Goal: Information Seeking & Learning: Find specific fact

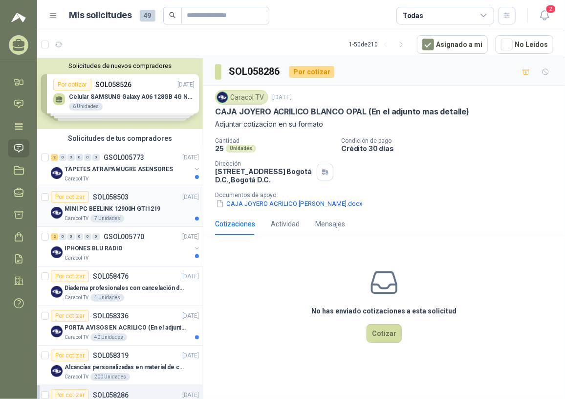
drag, startPoint x: 122, startPoint y: 212, endPoint x: 157, endPoint y: 213, distance: 35.2
click at [122, 212] on p "MINI PC BEELINK 12900H GTI12 I9" at bounding box center [113, 208] width 96 height 9
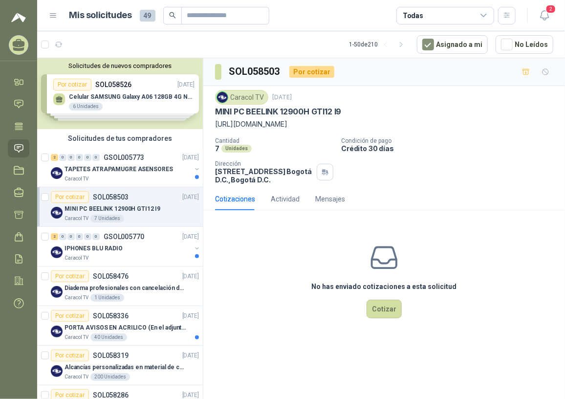
drag, startPoint x: 215, startPoint y: 122, endPoint x: 230, endPoint y: 132, distance: 18.3
click at [230, 130] on p "[URL][DOMAIN_NAME]" at bounding box center [384, 124] width 338 height 11
copy p "[URL][DOMAIN_NAME]"
click at [283, 144] on p "Cantidad" at bounding box center [274, 140] width 118 height 7
drag, startPoint x: 215, startPoint y: 108, endPoint x: 345, endPoint y: 109, distance: 130.6
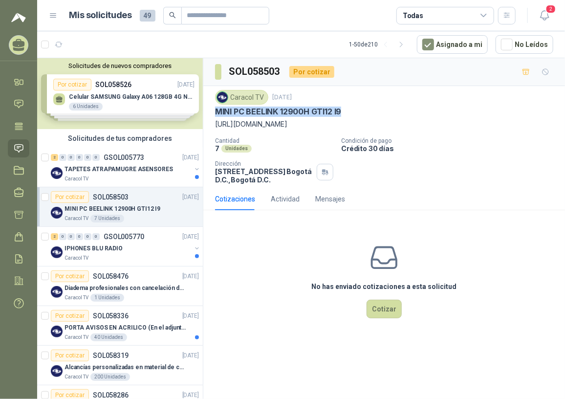
click at [345, 109] on div "MINI PC BEELINK 12900H GTI12 I9" at bounding box center [384, 112] width 338 height 10
copy p "MINI PC BEELINK 12900H GTI12 I9"
